Goal: Task Accomplishment & Management: Complete application form

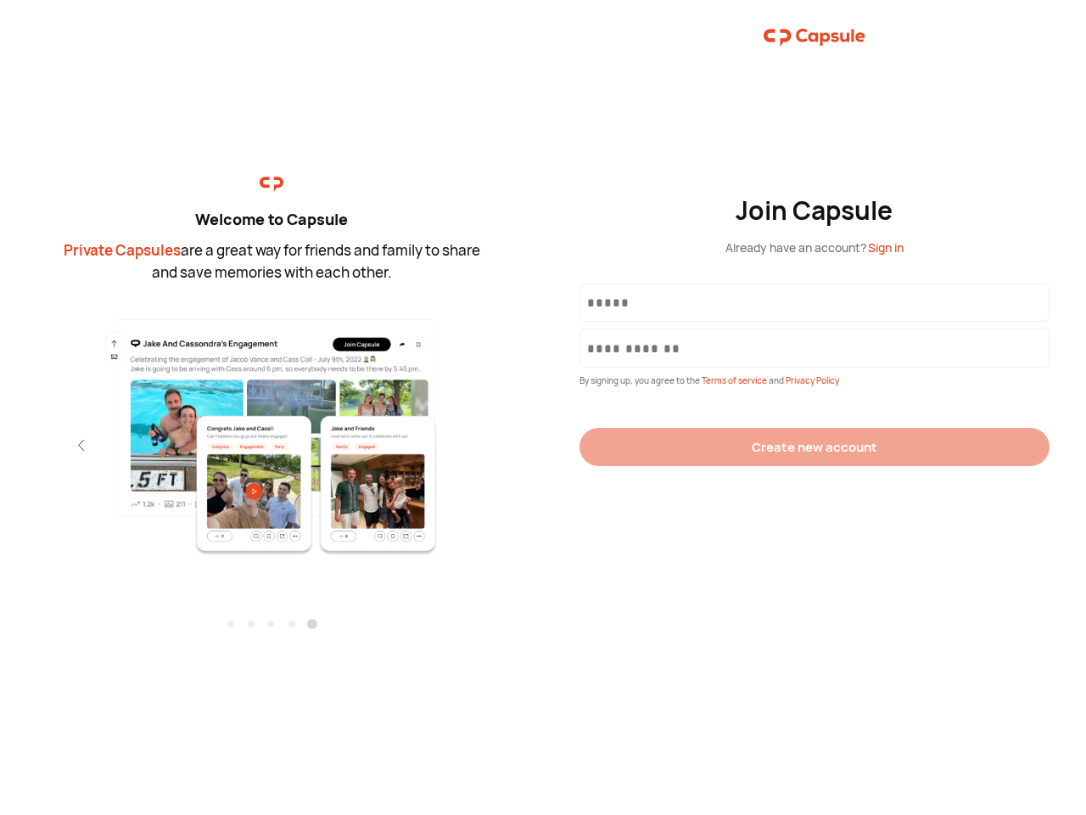
click at [543, 407] on div "Join Capsule Already have an account? Sign in By signing up, you agree to the T…" at bounding box center [814, 407] width 543 height 815
click at [272, 430] on img at bounding box center [272, 436] width 371 height 239
click at [0, 445] on div "Welcome to Capsule Private Capsules are a great way for friends and family to s…" at bounding box center [271, 407] width 543 height 815
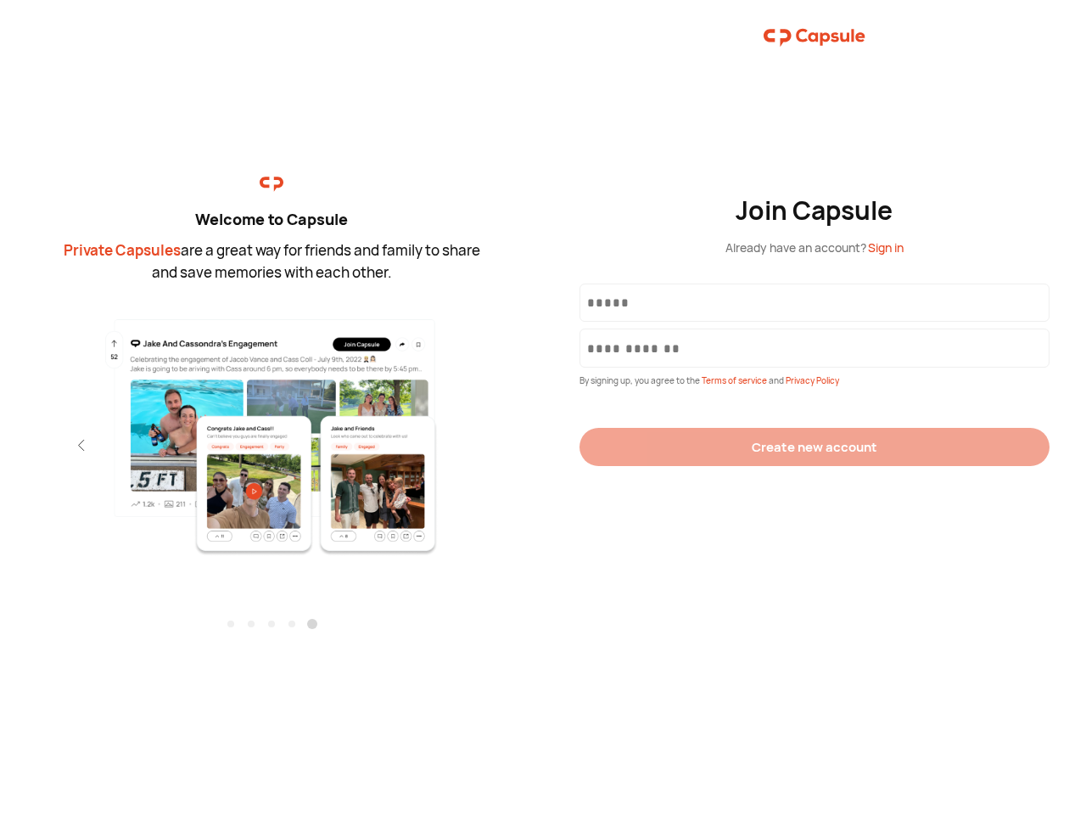
click at [0, 445] on div "Welcome to Capsule Private Capsules are a great way for friends and family to s…" at bounding box center [271, 407] width 543 height 815
click at [51, 445] on div "Welcome to Capsule Private Capsules are a great way for friends and family to s…" at bounding box center [271, 407] width 543 height 815
